Goal: Communication & Community: Answer question/provide support

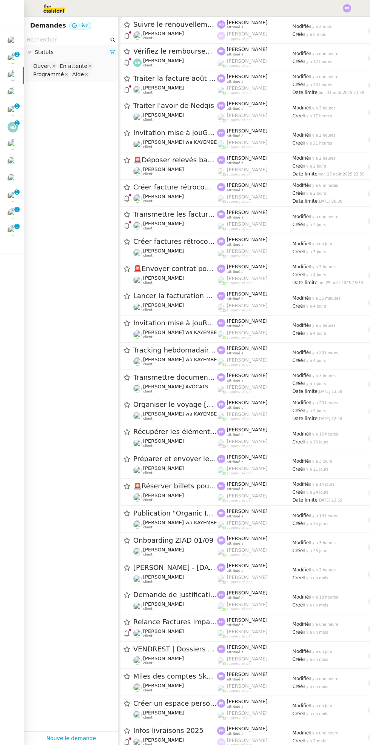
click at [18, 225] on nz-badge-sup "0 1 2 3 4 5 6 7 8 9" at bounding box center [16, 226] width 5 height 5
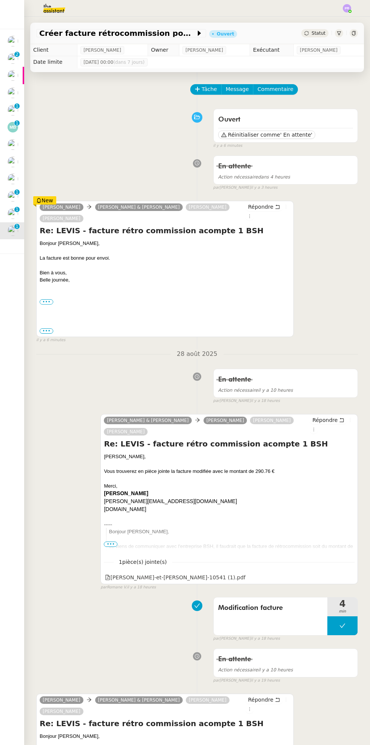
click at [9, 213] on img at bounding box center [13, 213] width 11 height 11
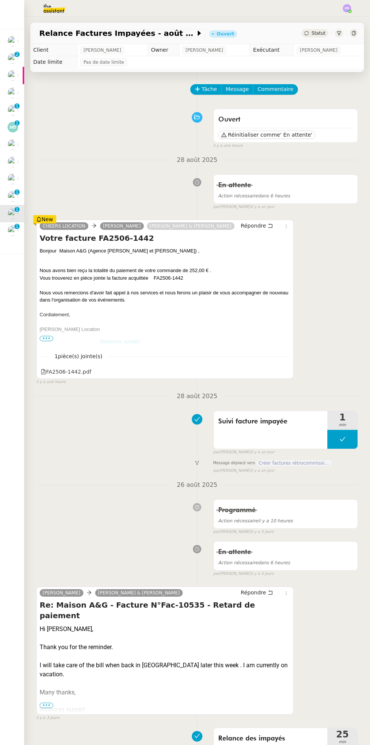
click at [17, 194] on p "1" at bounding box center [16, 193] width 3 height 7
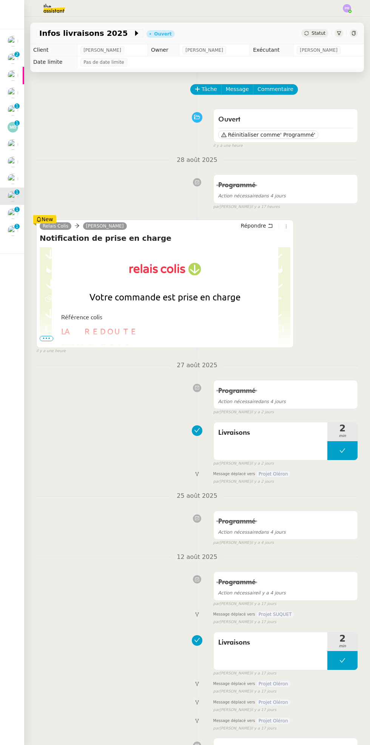
click at [15, 179] on img at bounding box center [13, 179] width 11 height 11
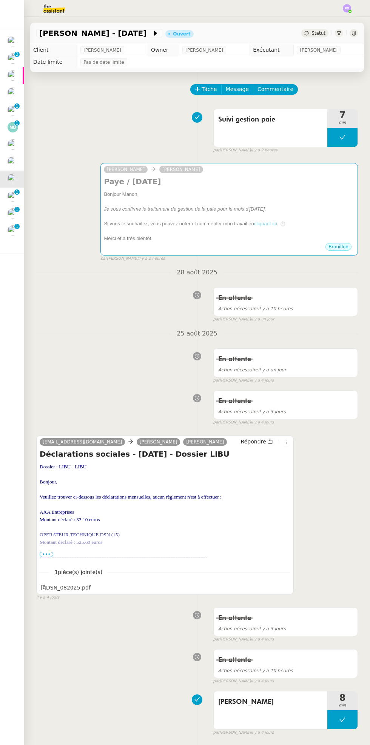
click at [314, 194] on div "﻿Bonjour Manon﻿," at bounding box center [229, 195] width 251 height 8
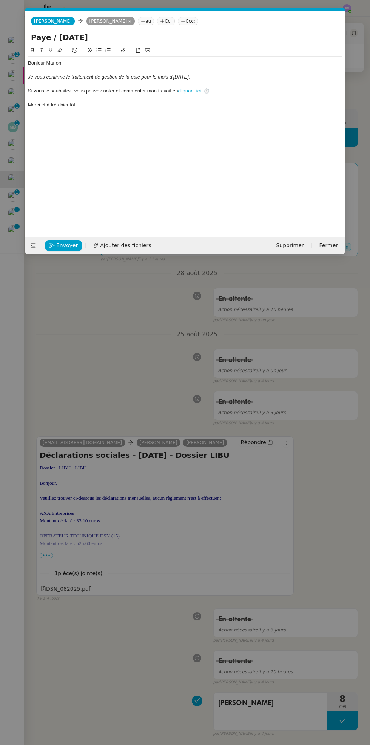
scroll to position [0, 16]
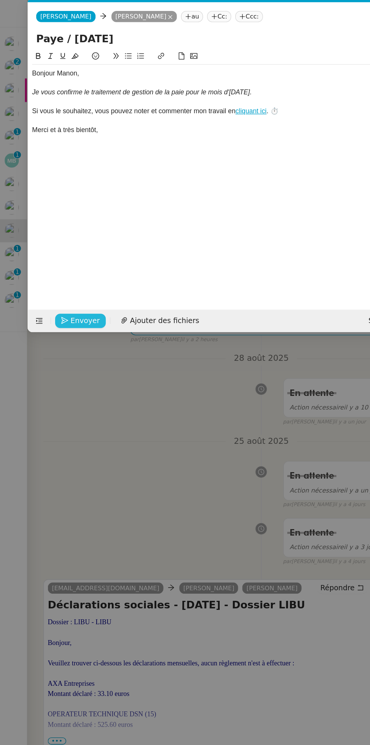
click at [69, 243] on span "Envoyer" at bounding box center [67, 245] width 22 height 9
click at [79, 245] on span "Confirmer l'envoi" at bounding box center [78, 245] width 45 height 9
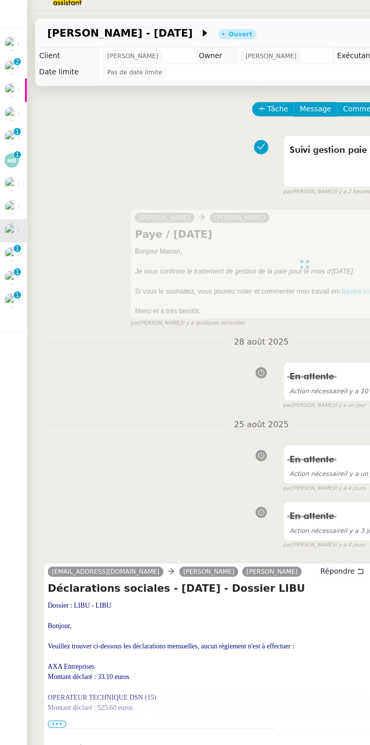
click at [17, 157] on div at bounding box center [17, 158] width 2 height 2
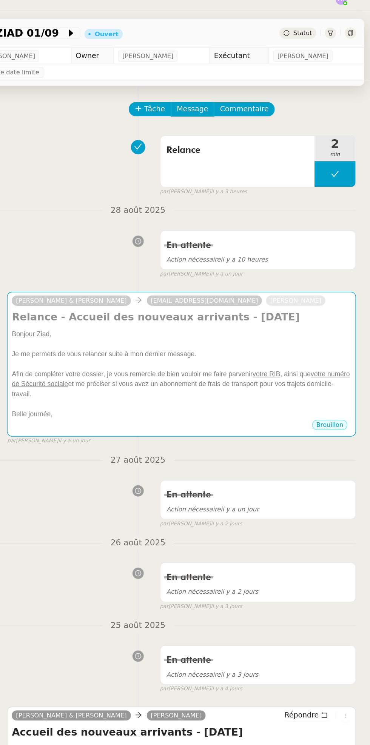
click at [295, 257] on div "Bonjour Ziad," at bounding box center [229, 256] width 251 height 8
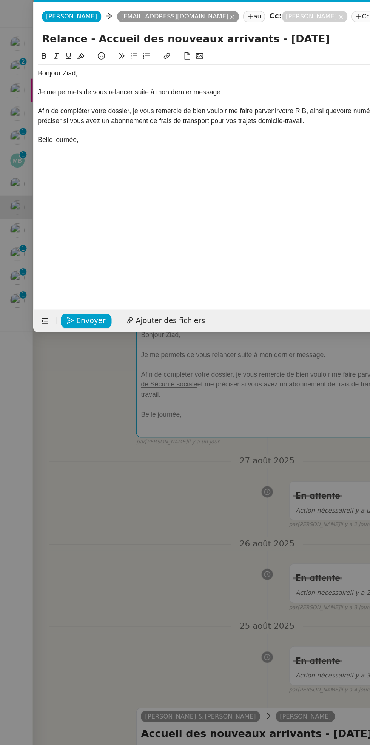
scroll to position [0, 16]
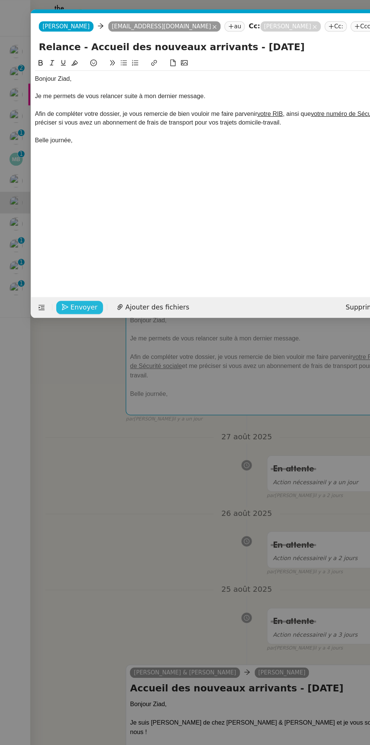
click at [71, 244] on span "Envoyer" at bounding box center [67, 245] width 22 height 9
click at [82, 246] on span "Confirmer l'envoi" at bounding box center [78, 245] width 45 height 9
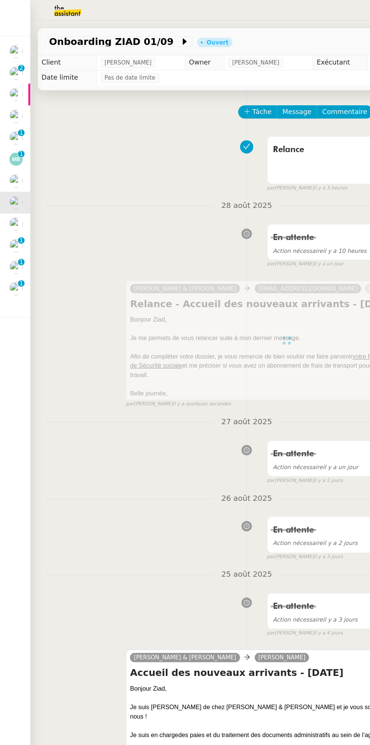
click at [16, 144] on img at bounding box center [13, 144] width 11 height 11
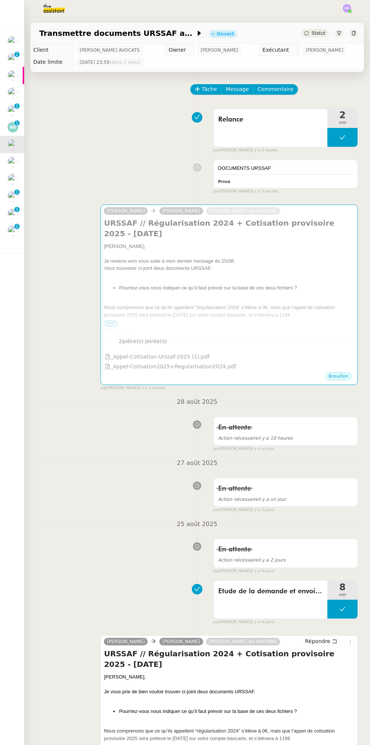
click at [236, 272] on div at bounding box center [229, 276] width 251 height 8
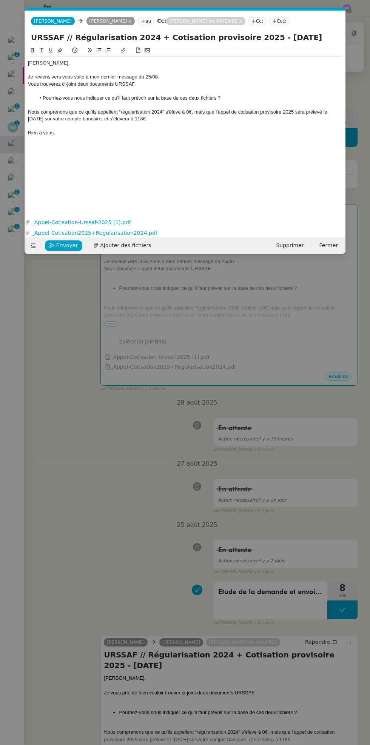
scroll to position [0, 16]
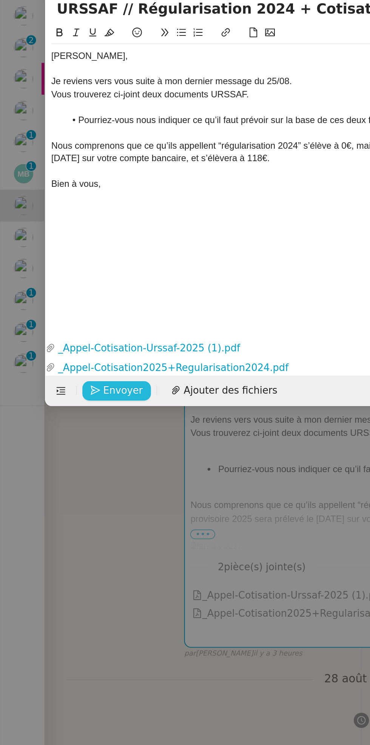
click at [71, 247] on span "Envoyer" at bounding box center [67, 245] width 22 height 9
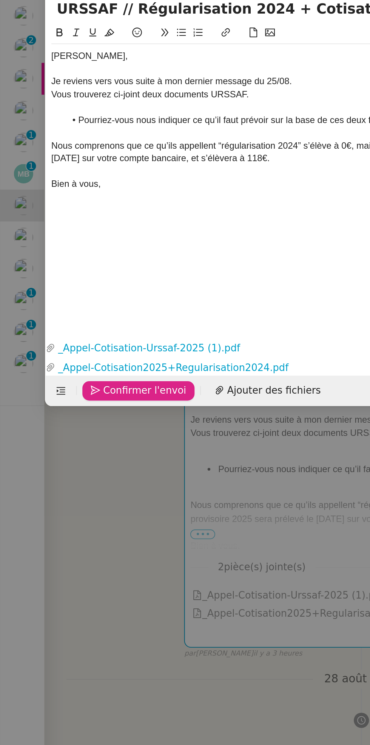
click at [82, 242] on span "Confirmer l'envoi" at bounding box center [78, 245] width 45 height 9
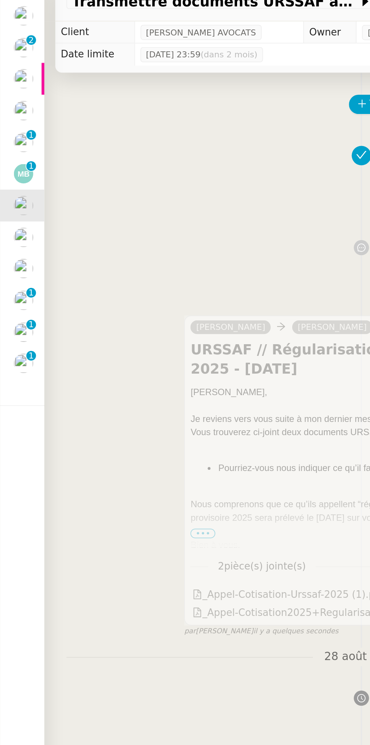
click at [16, 127] on img at bounding box center [13, 127] width 11 height 11
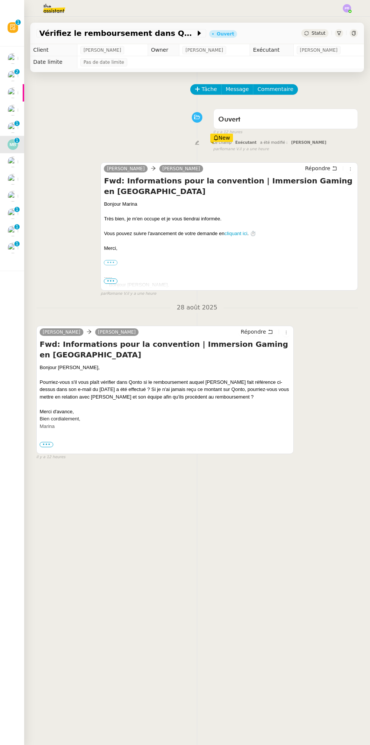
click at [26, 133] on div "Tâche Message Commentaire Veuillez patienter une erreur s'est produite 👌👌👌 mess…" at bounding box center [197, 444] width 346 height 745
click at [17, 123] on p "1" at bounding box center [16, 124] width 3 height 7
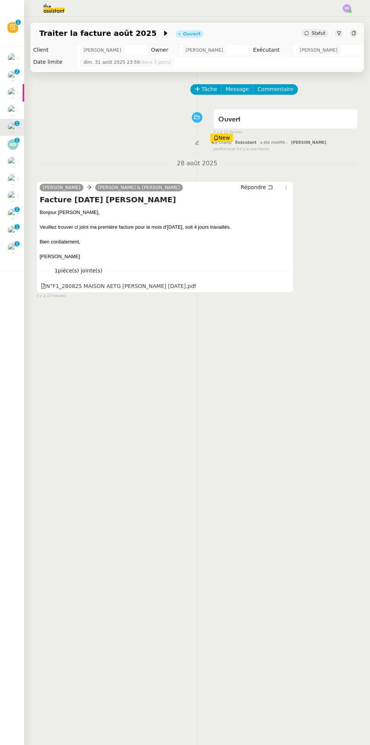
click at [17, 106] on div at bounding box center [17, 106] width 2 height 2
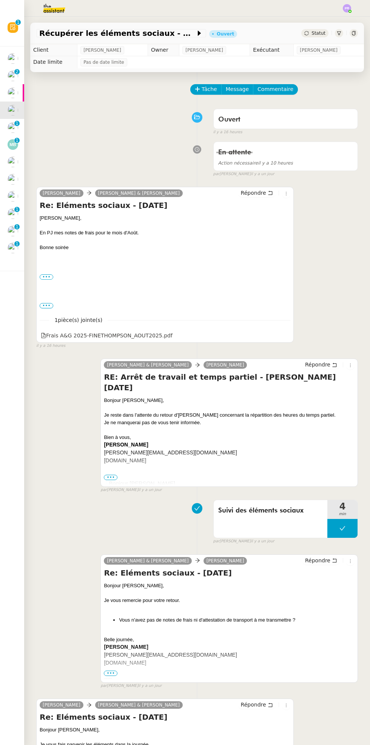
click at [23, 93] on div at bounding box center [24, 92] width 2 height 17
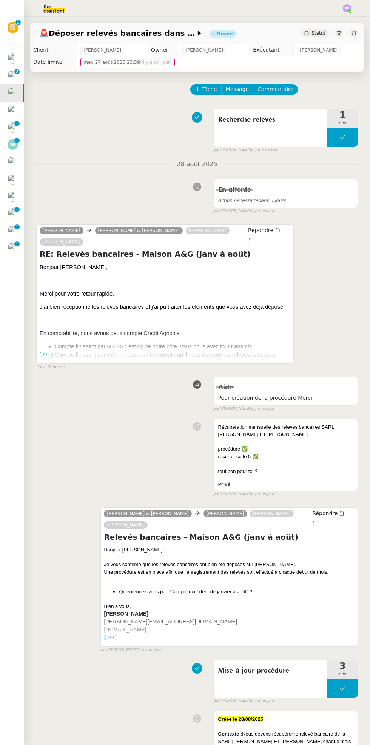
click at [17, 78] on img at bounding box center [13, 76] width 11 height 11
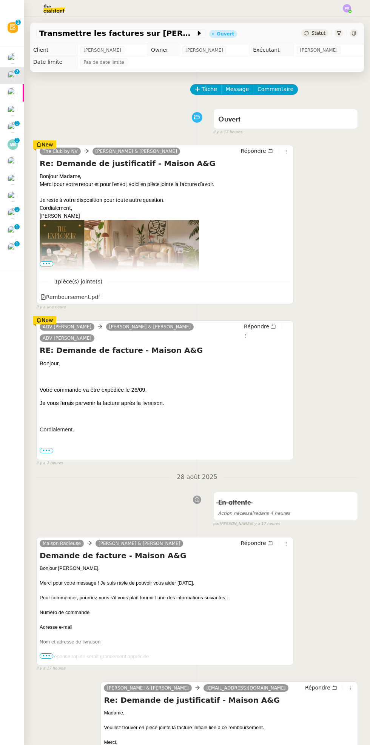
click at [17, 71] on p "2" at bounding box center [16, 72] width 3 height 7
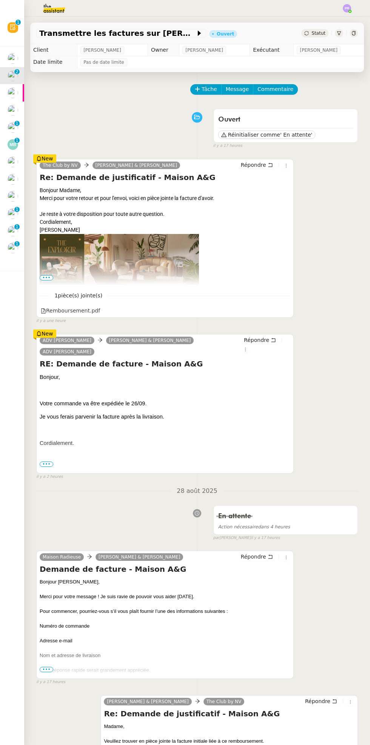
click at [17, 54] on div at bounding box center [17, 54] width 2 height 2
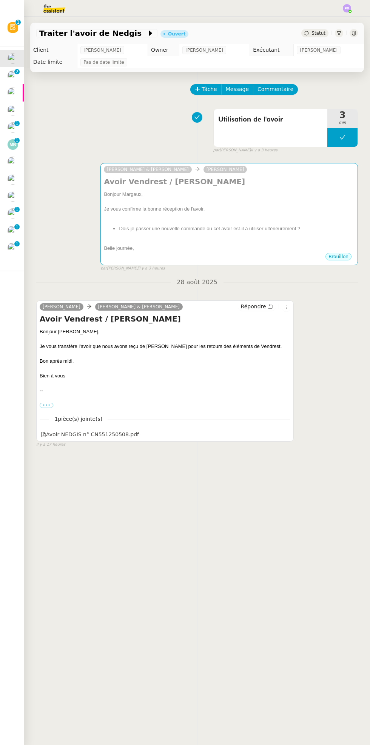
click at [309, 214] on div at bounding box center [229, 217] width 251 height 8
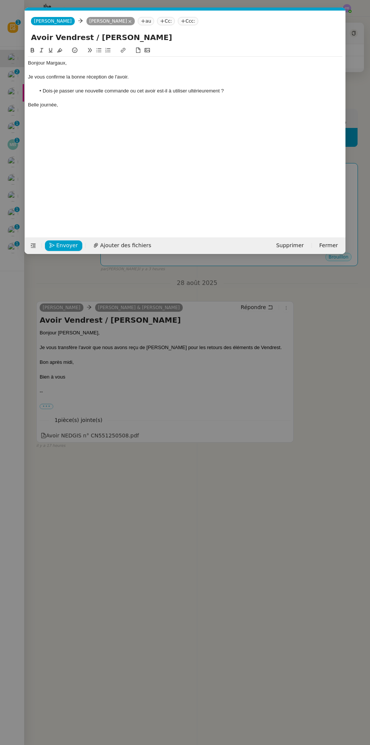
scroll to position [0, 16]
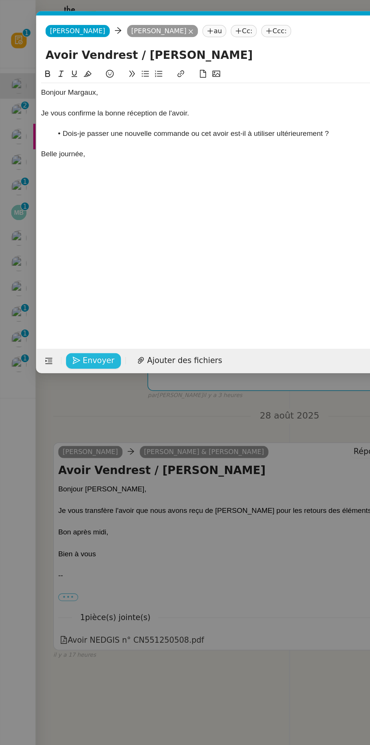
click at [66, 247] on span "Envoyer" at bounding box center [67, 245] width 22 height 9
click at [85, 245] on span "Confirmer l'envoi" at bounding box center [78, 245] width 45 height 9
